Goal: Transaction & Acquisition: Purchase product/service

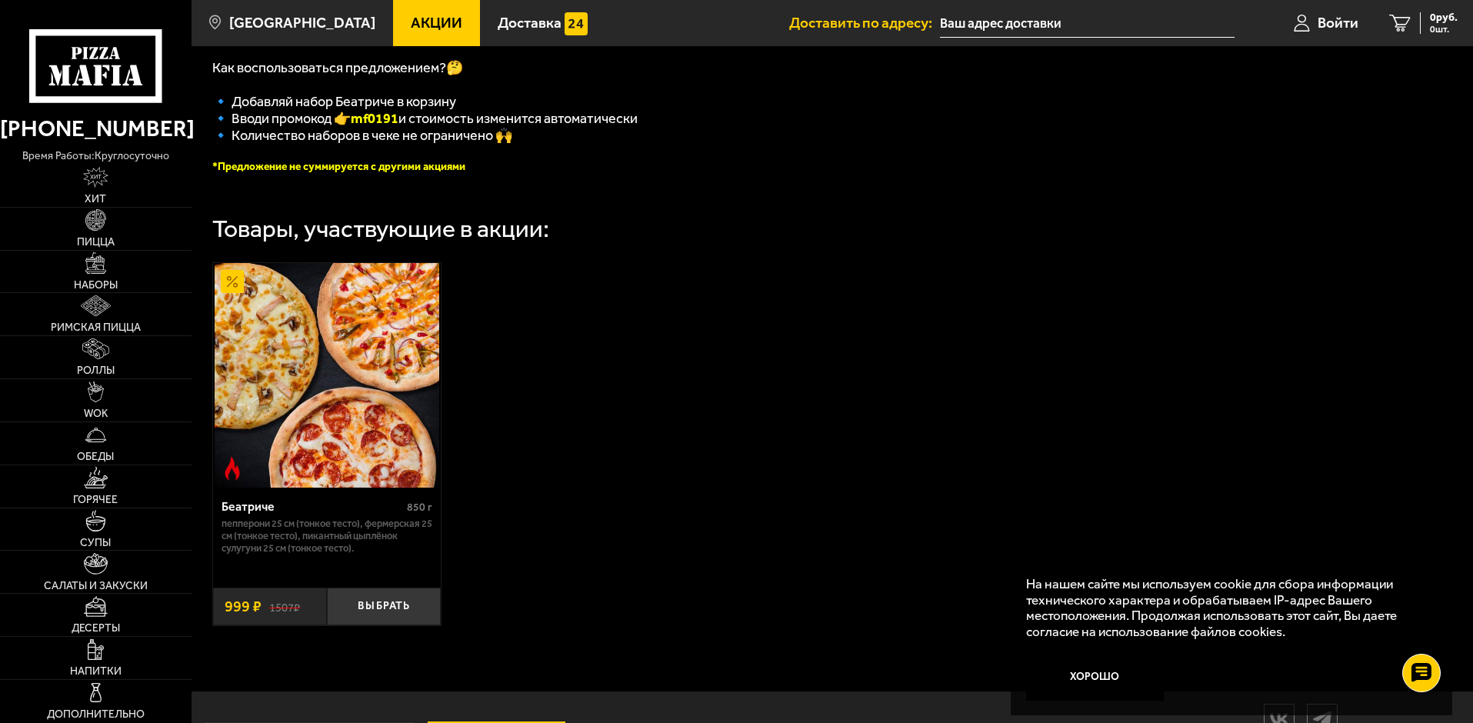
scroll to position [448, 0]
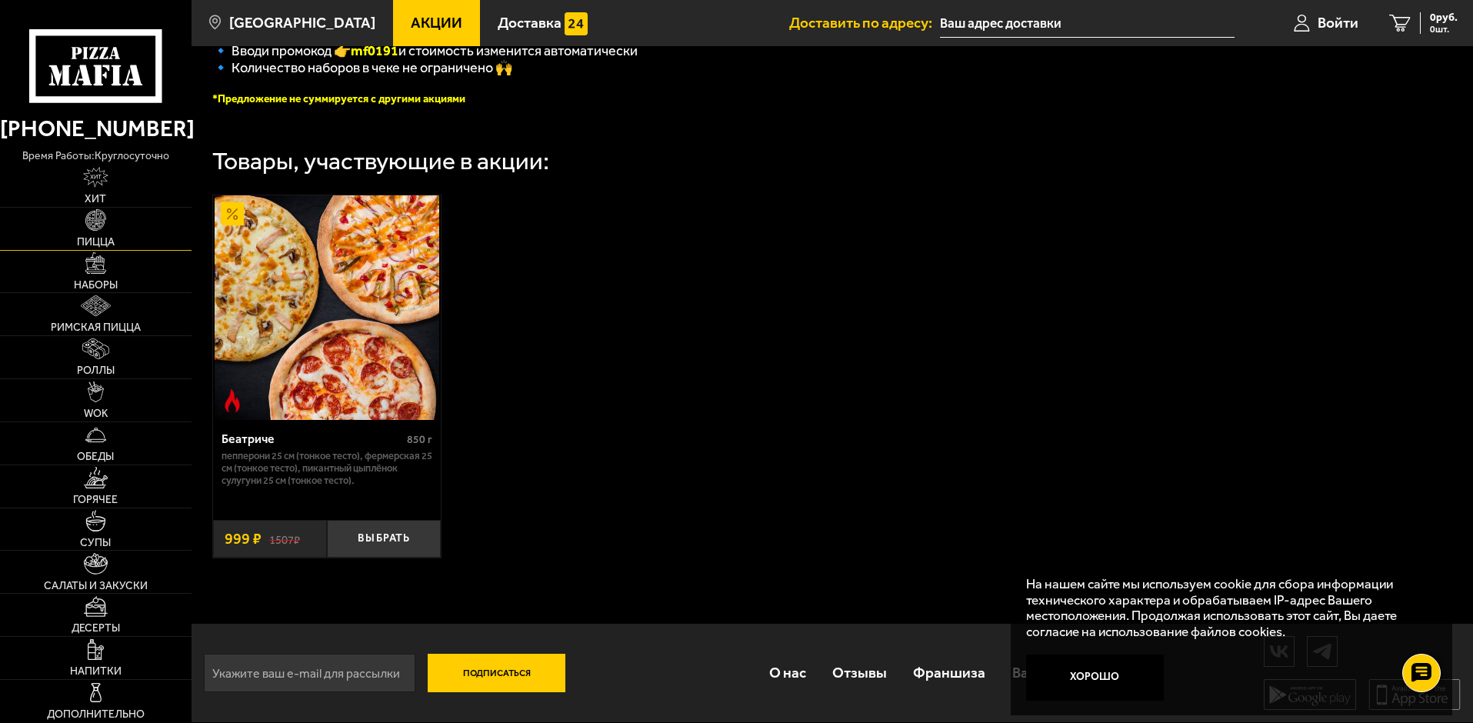
click at [100, 228] on img at bounding box center [95, 219] width 21 height 21
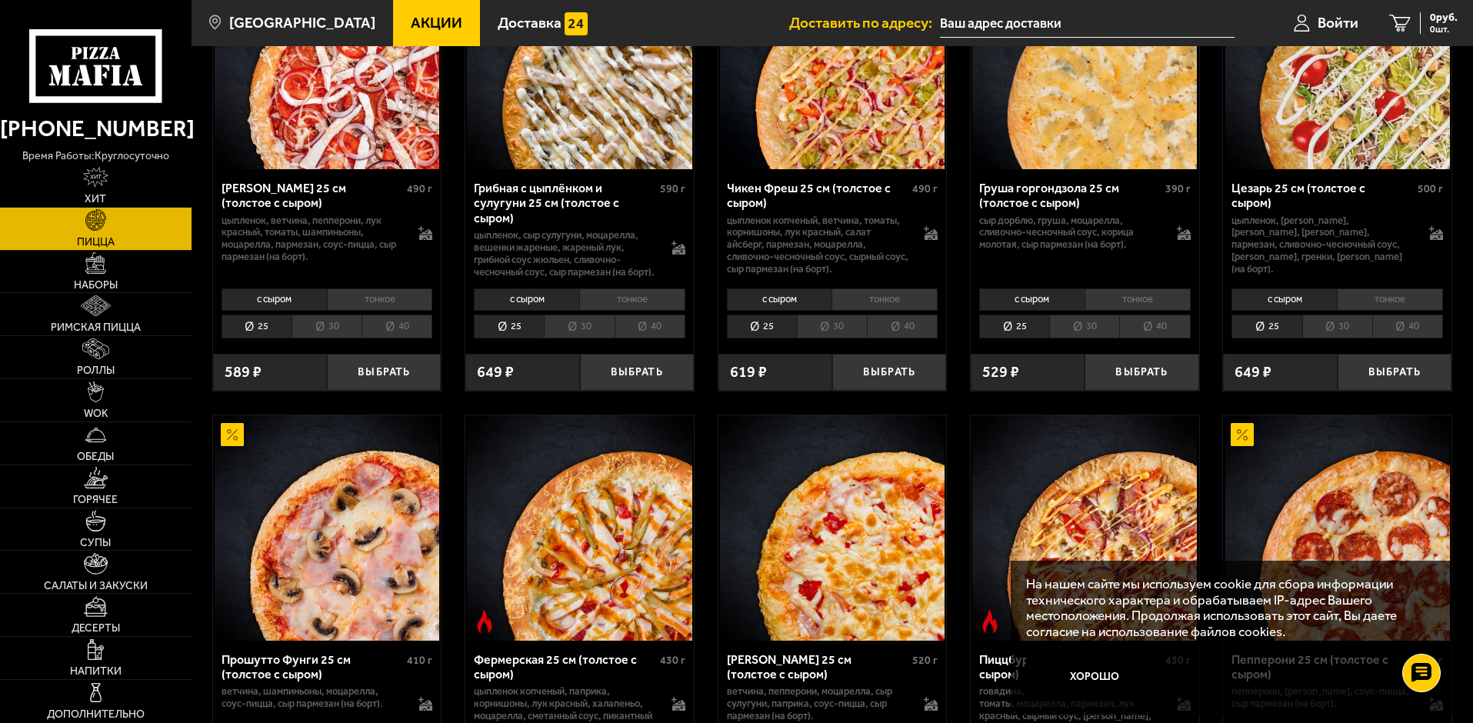
scroll to position [692, 0]
click at [591, 333] on li "30" at bounding box center [579, 326] width 70 height 24
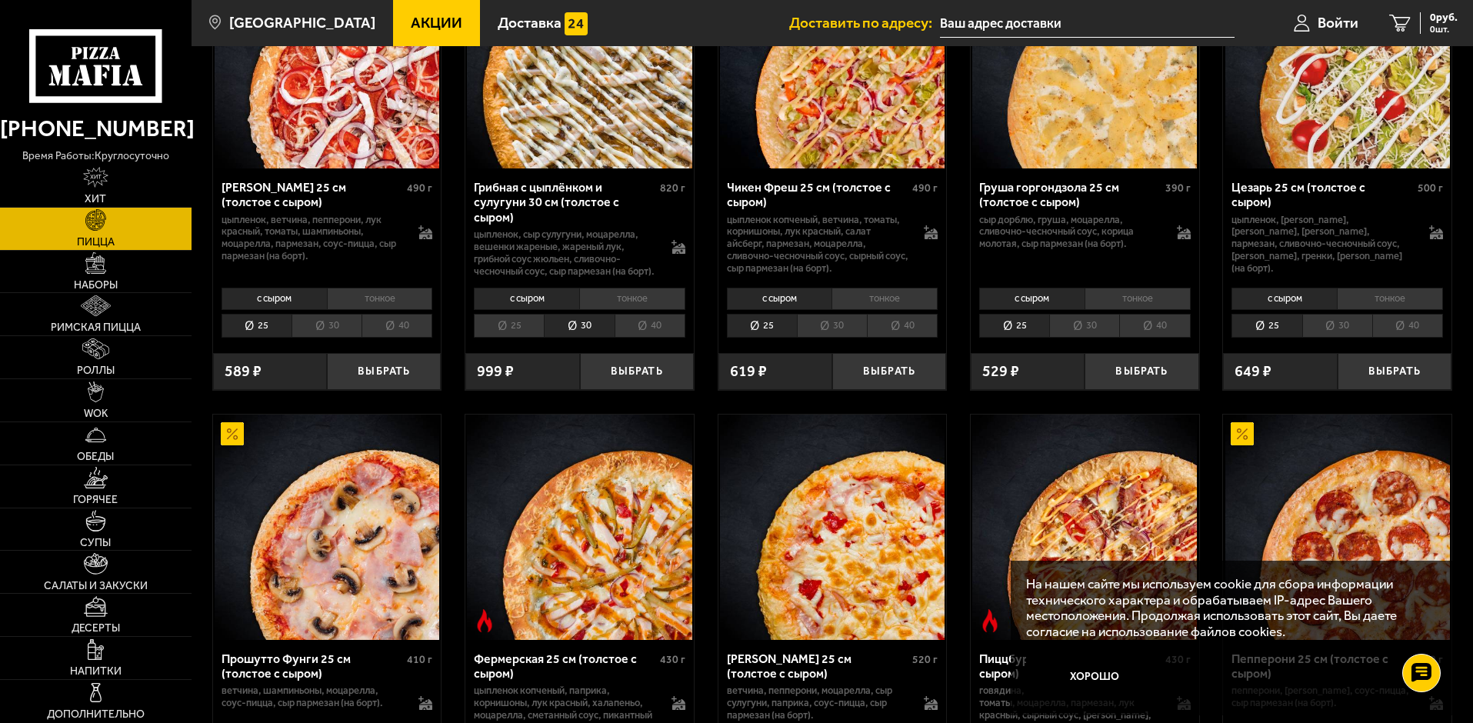
click at [529, 335] on li "25" at bounding box center [509, 326] width 70 height 24
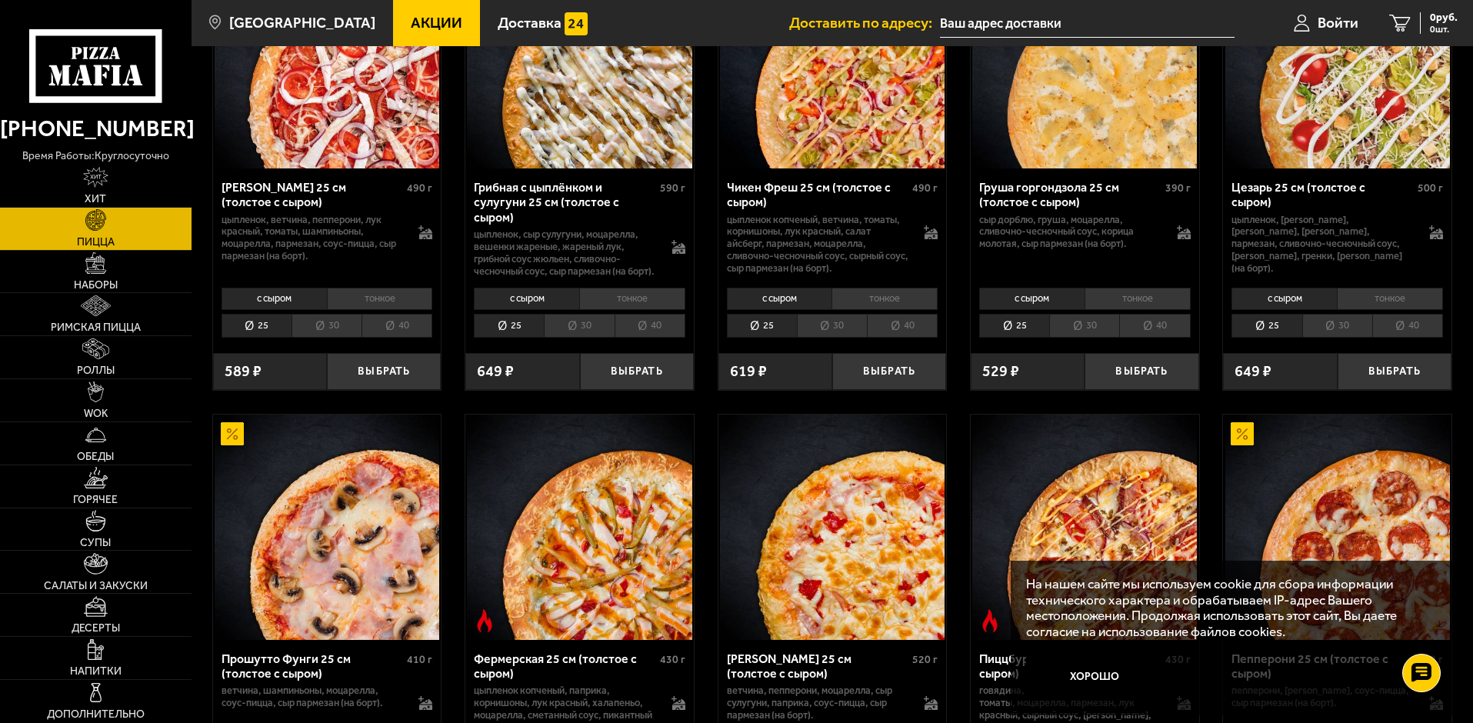
click at [606, 337] on li "30" at bounding box center [579, 326] width 70 height 24
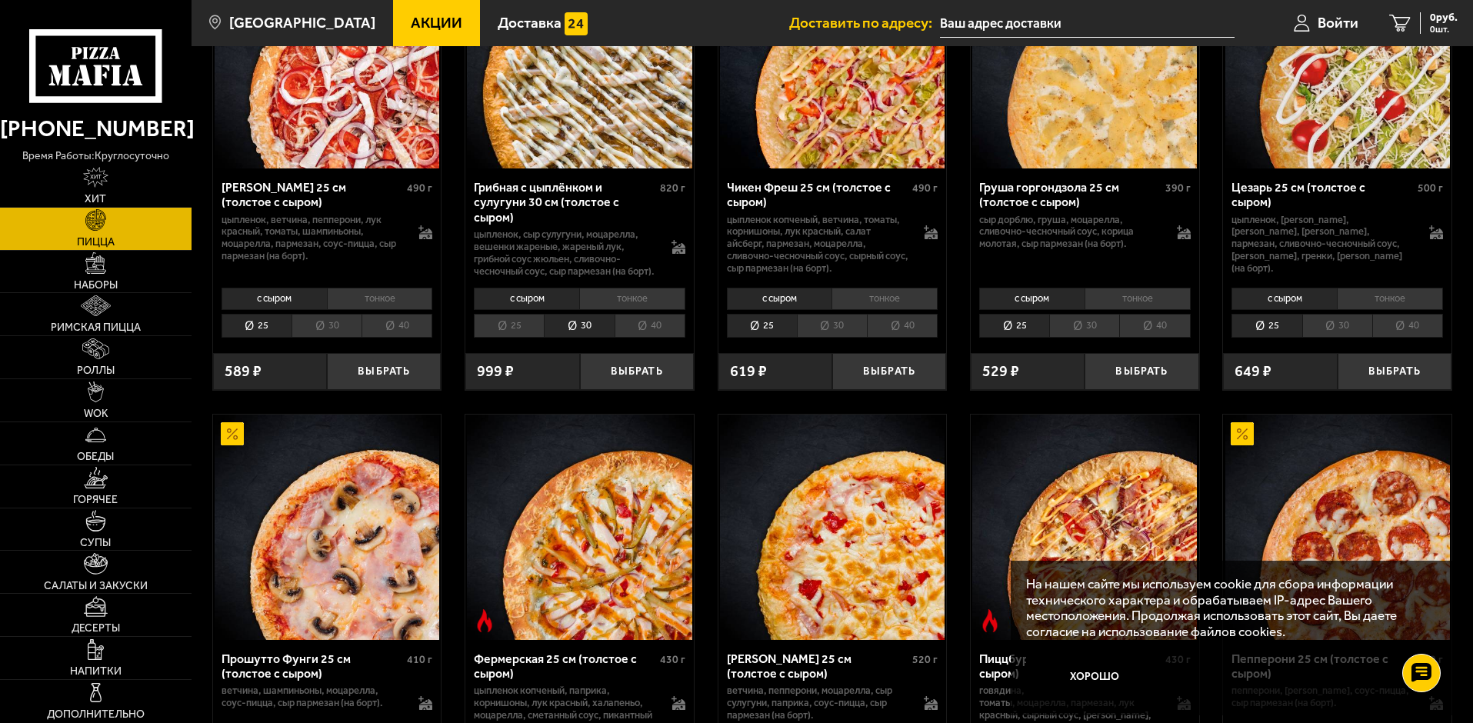
click at [652, 338] on li "40" at bounding box center [650, 326] width 71 height 24
click at [518, 336] on li "25" at bounding box center [509, 326] width 70 height 24
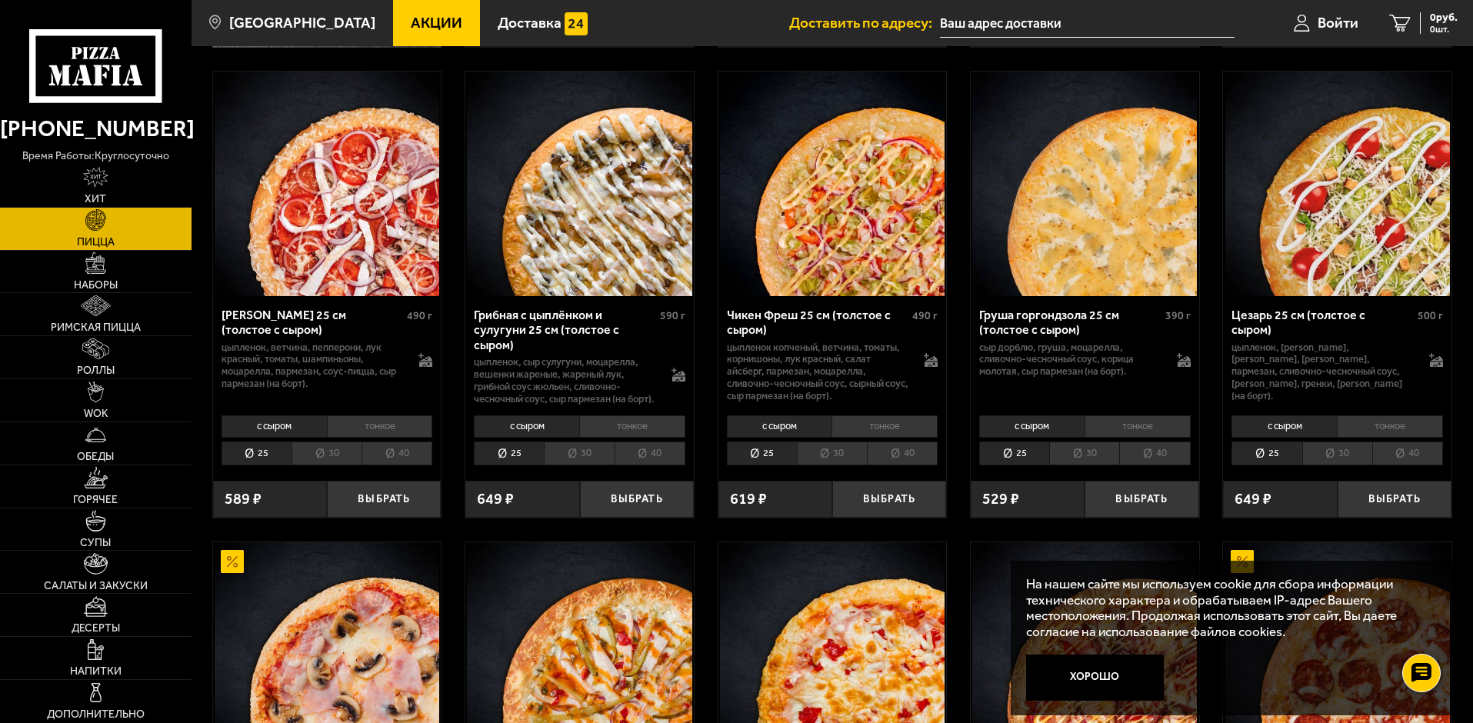
scroll to position [538, 0]
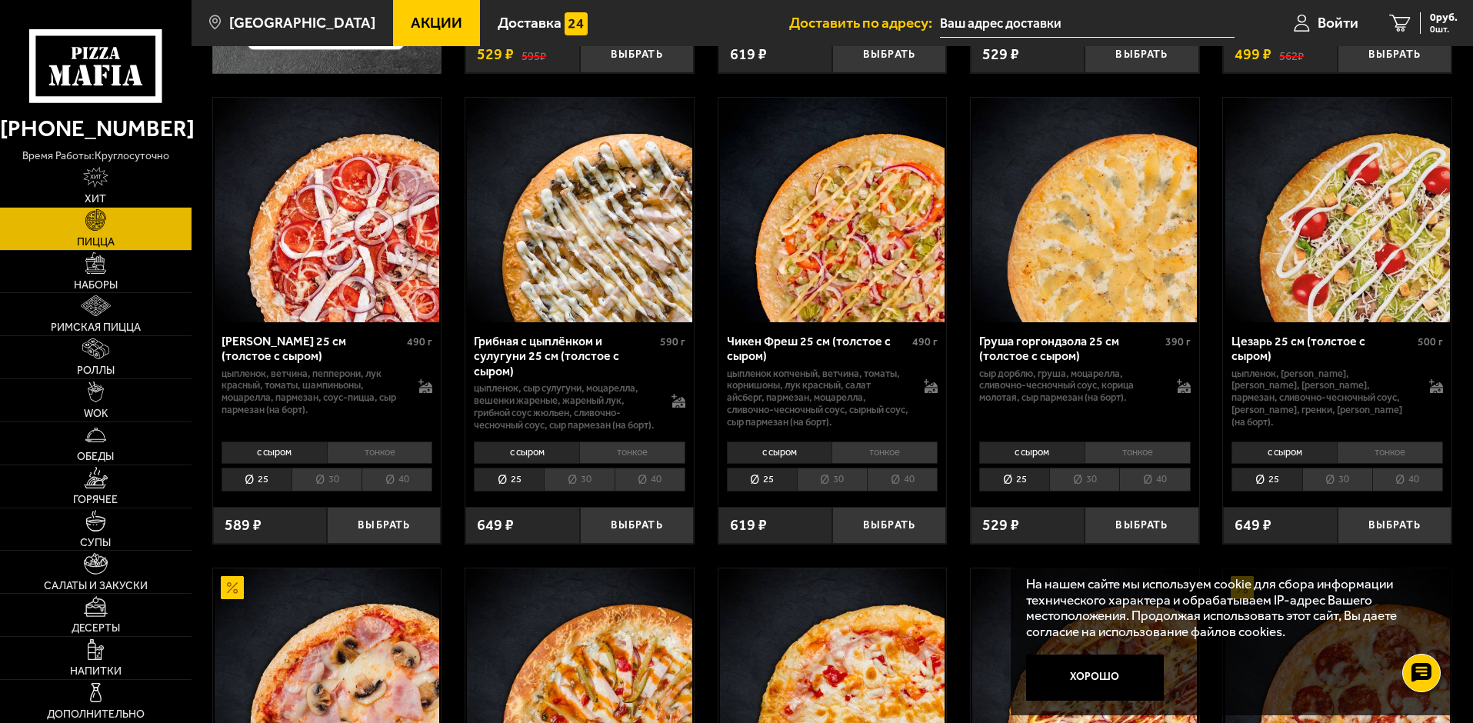
click at [566, 482] on li "30" at bounding box center [579, 480] width 70 height 24
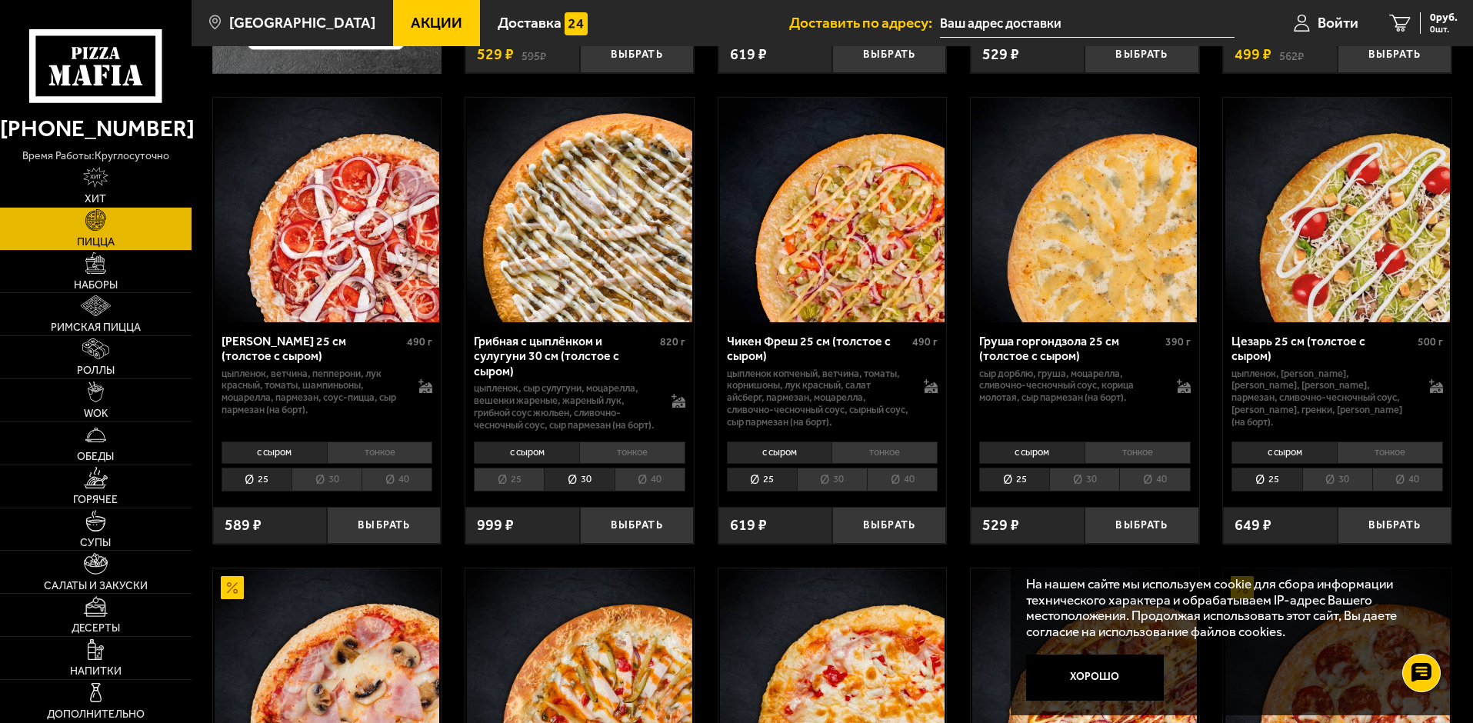
click at [625, 485] on li "40" at bounding box center [650, 480] width 71 height 24
click at [529, 487] on li "25" at bounding box center [509, 480] width 70 height 24
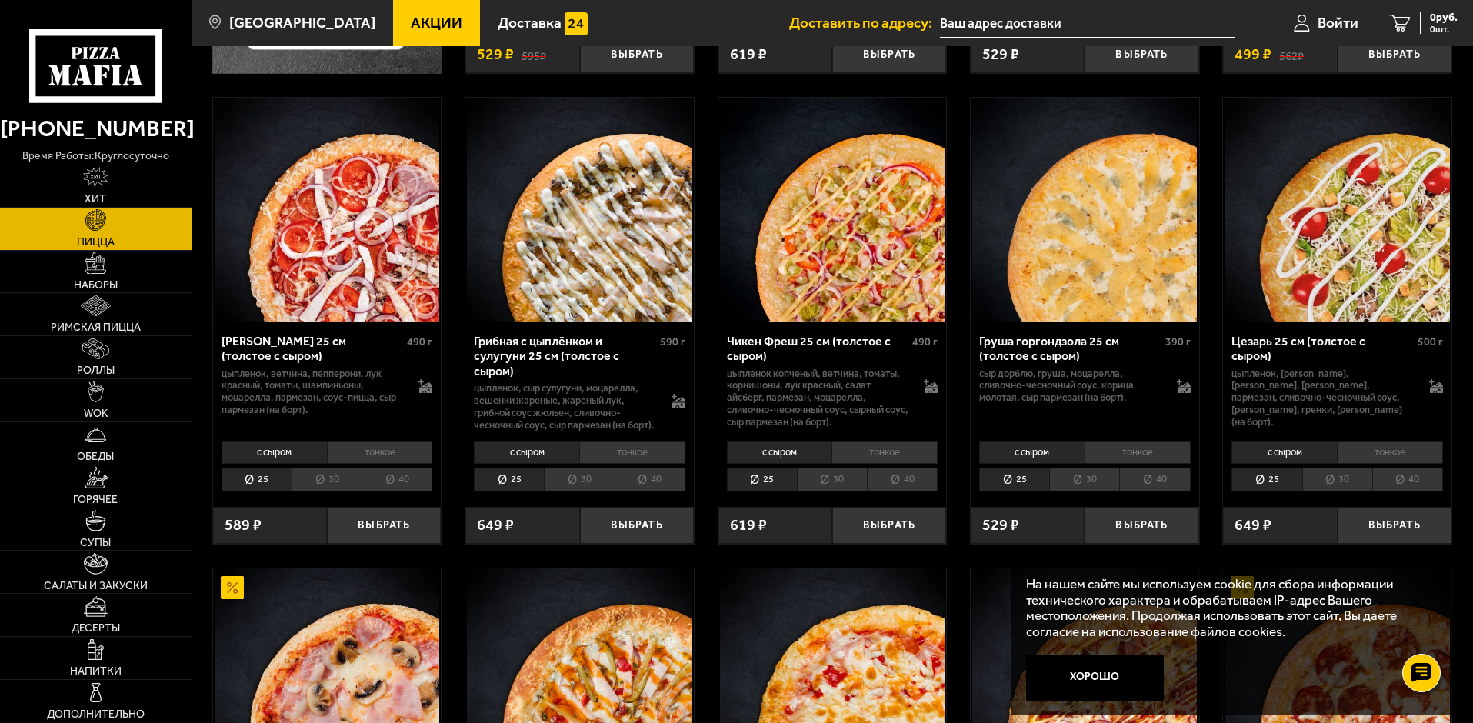
click at [572, 481] on li "30" at bounding box center [579, 480] width 70 height 24
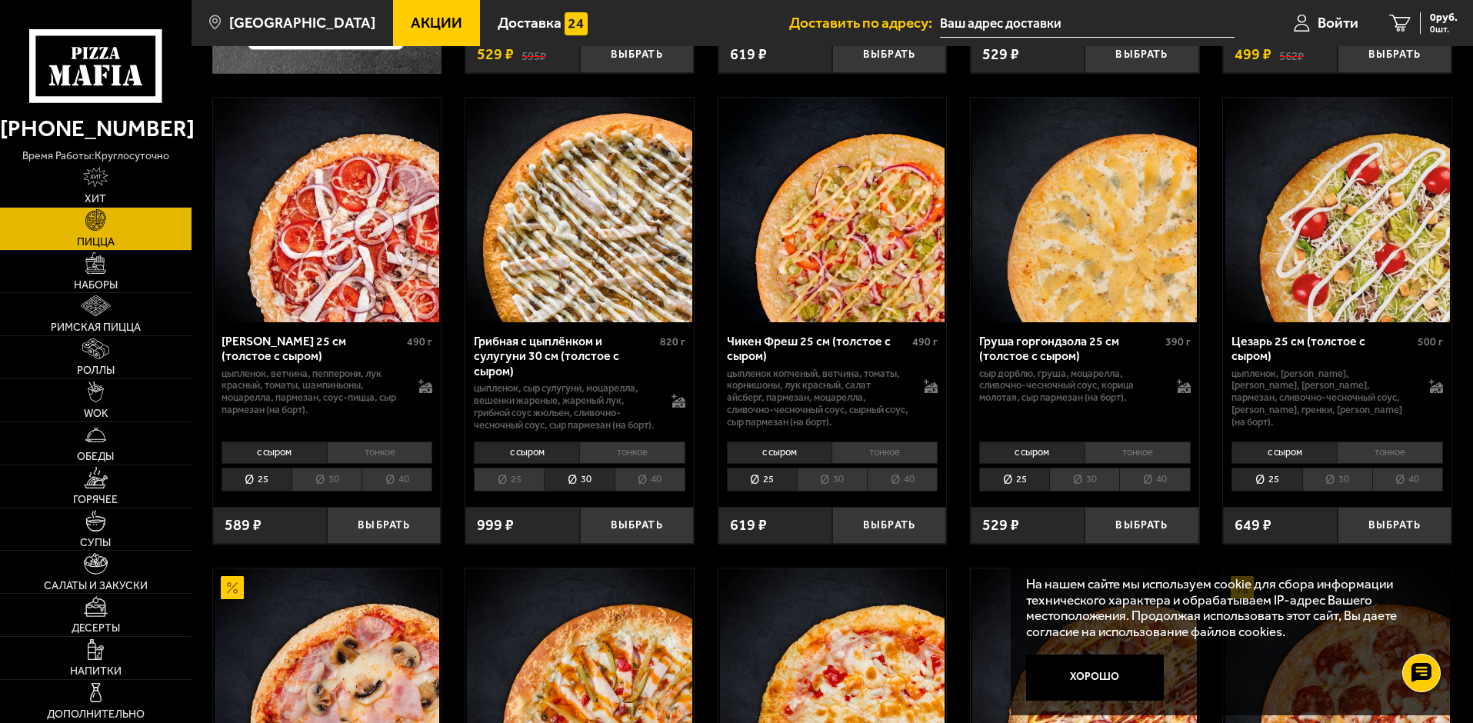
click at [521, 483] on li "25" at bounding box center [509, 480] width 70 height 24
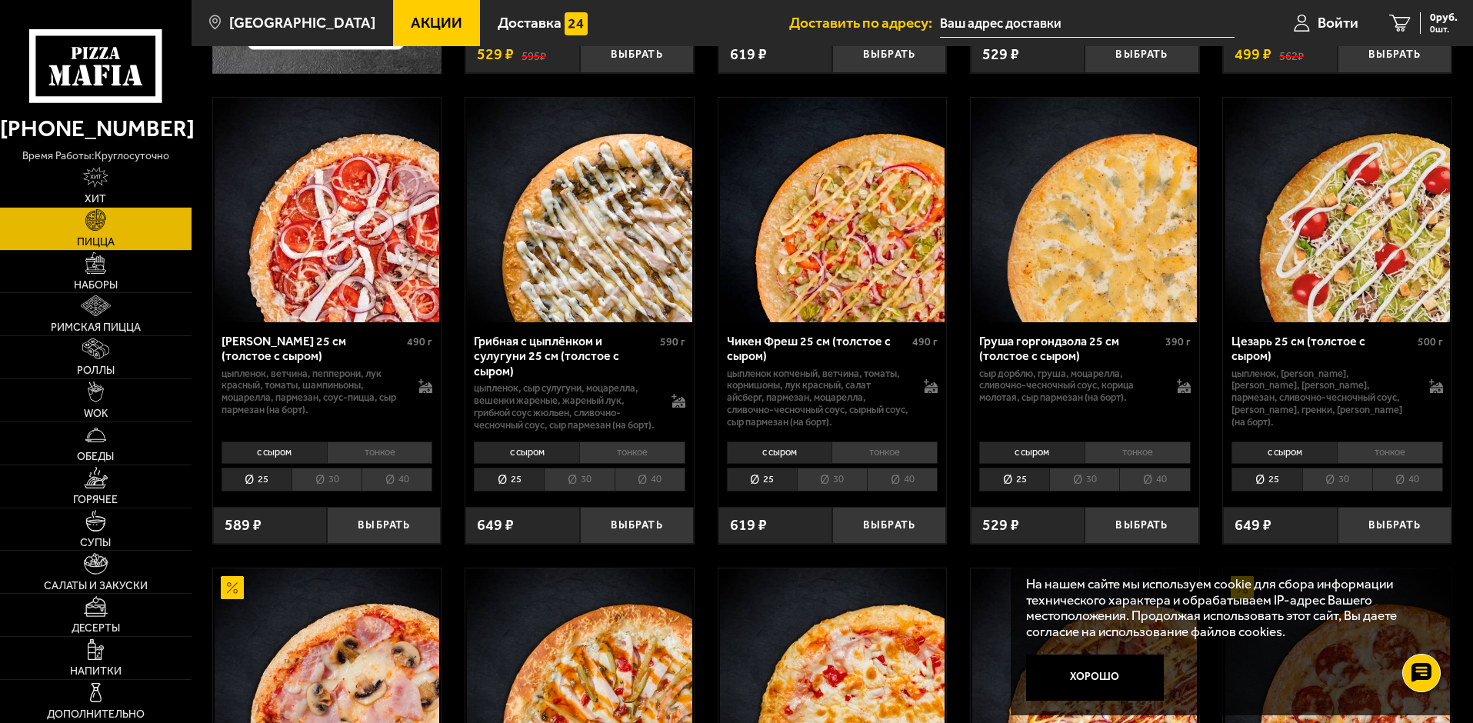
click at [575, 490] on li "30" at bounding box center [579, 480] width 70 height 24
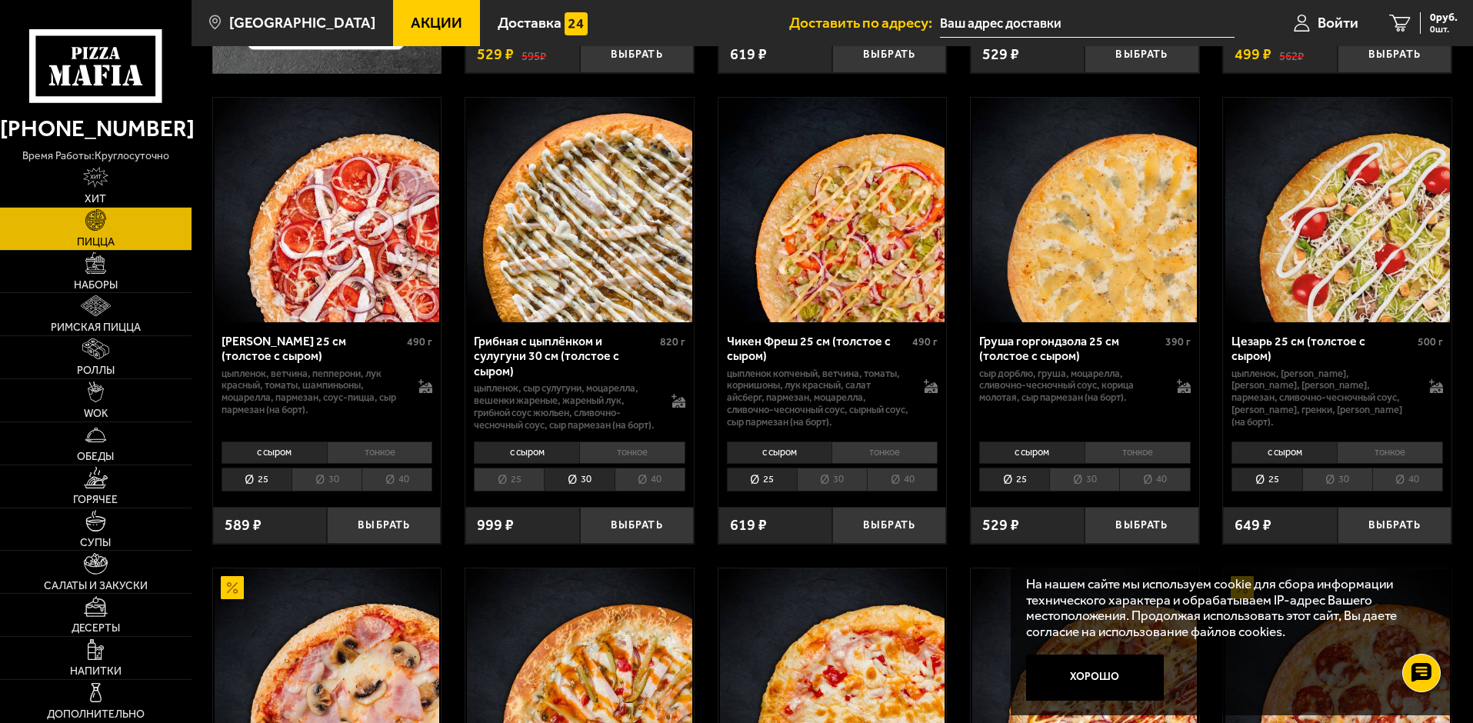
click at [653, 489] on li "40" at bounding box center [650, 480] width 71 height 24
click at [526, 492] on li "25" at bounding box center [509, 480] width 70 height 24
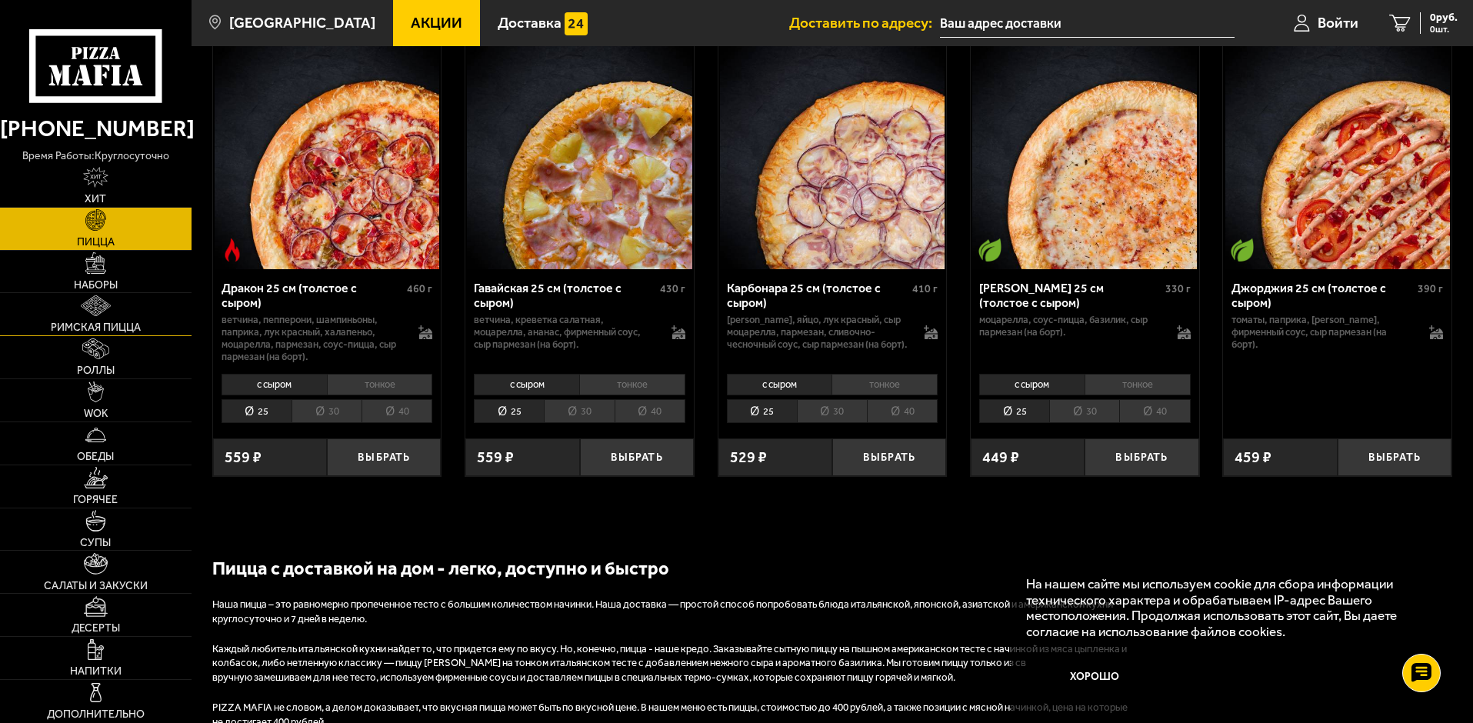
scroll to position [2462, 0]
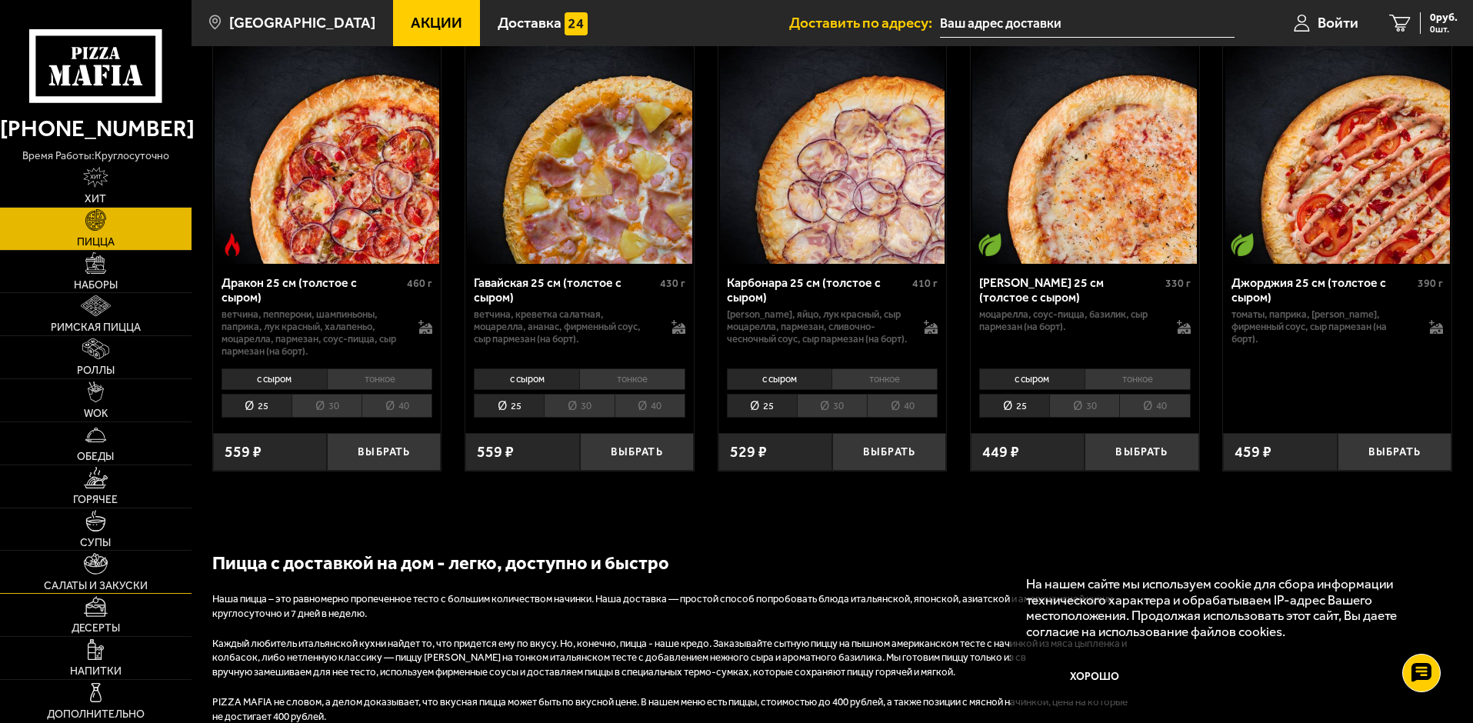
click at [112, 560] on link "Салаты и закуски" at bounding box center [96, 572] width 192 height 42
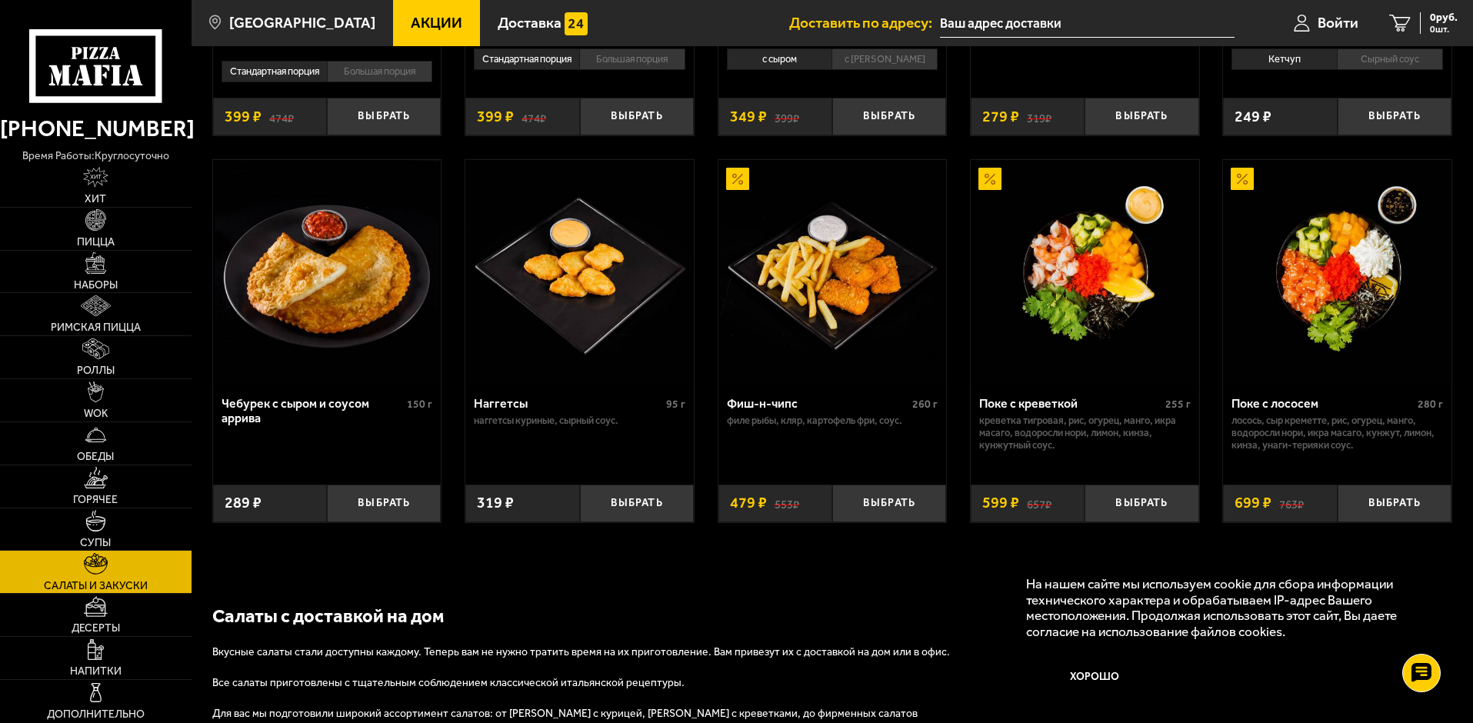
scroll to position [846, 0]
